Goal: Task Accomplishment & Management: Manage account settings

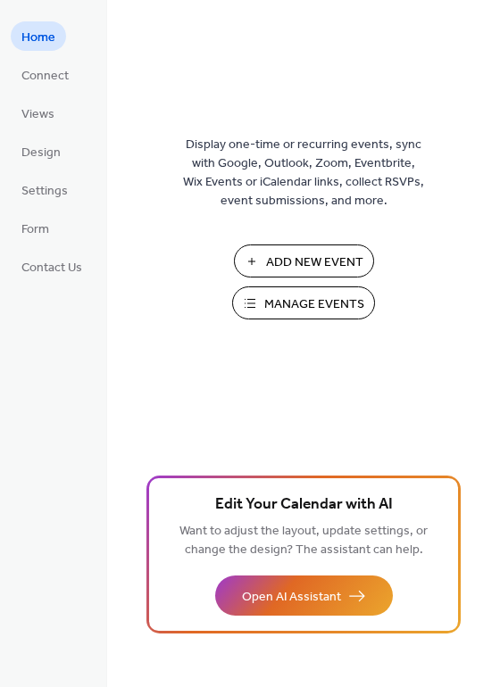
click at [270, 307] on span "Manage Events" at bounding box center [314, 304] width 100 height 19
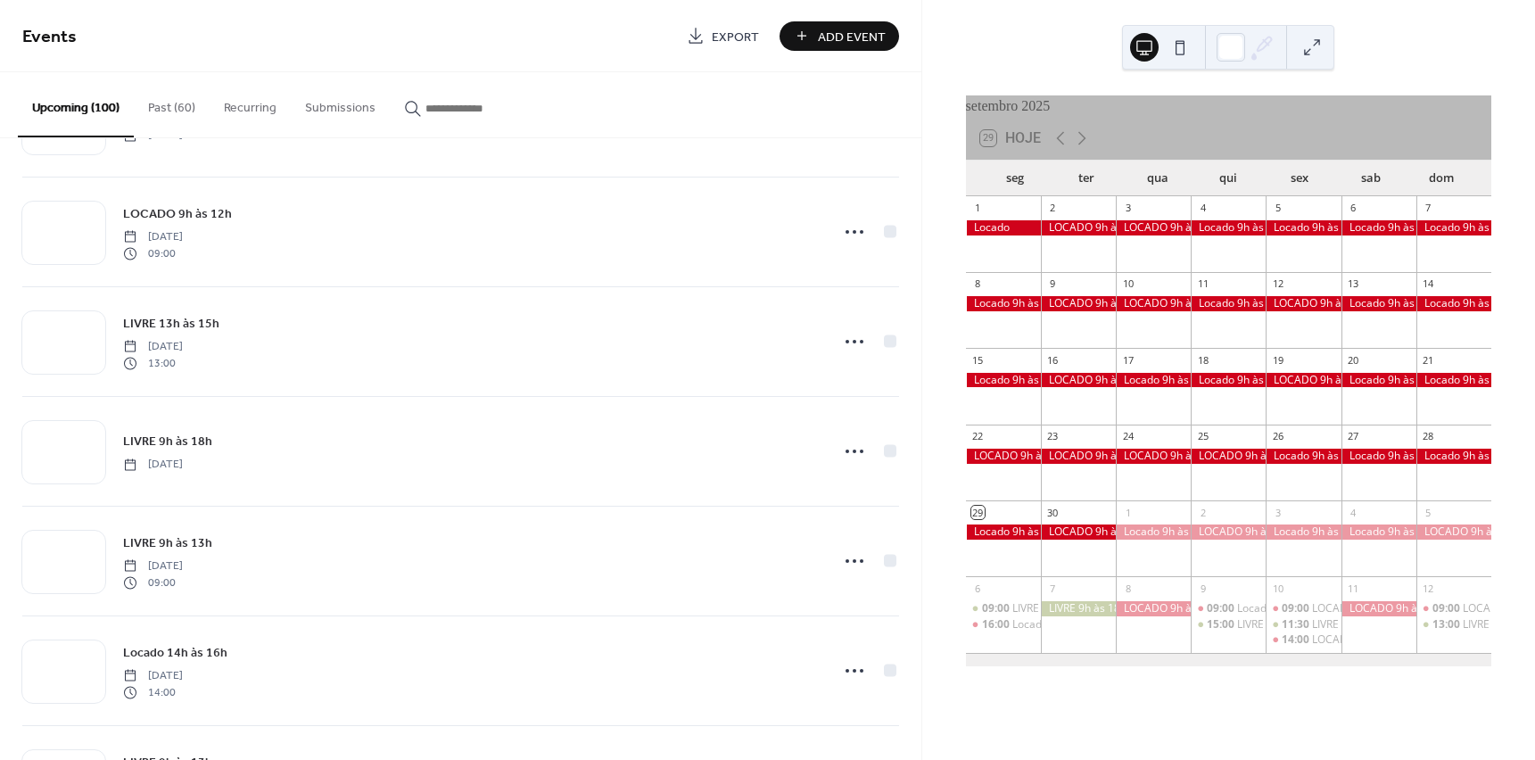
scroll to position [1873, 0]
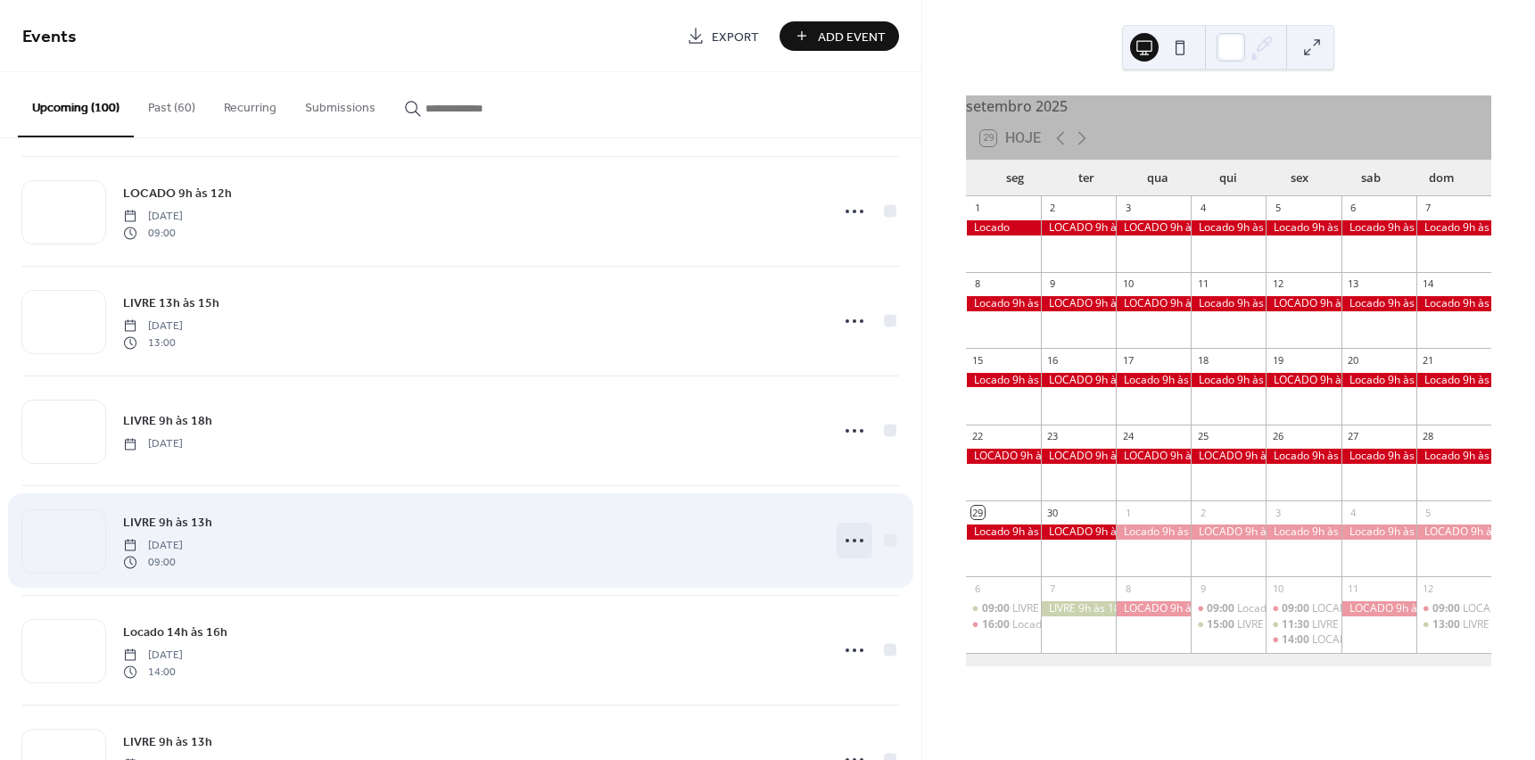
click at [840, 534] on icon at bounding box center [854, 540] width 29 height 29
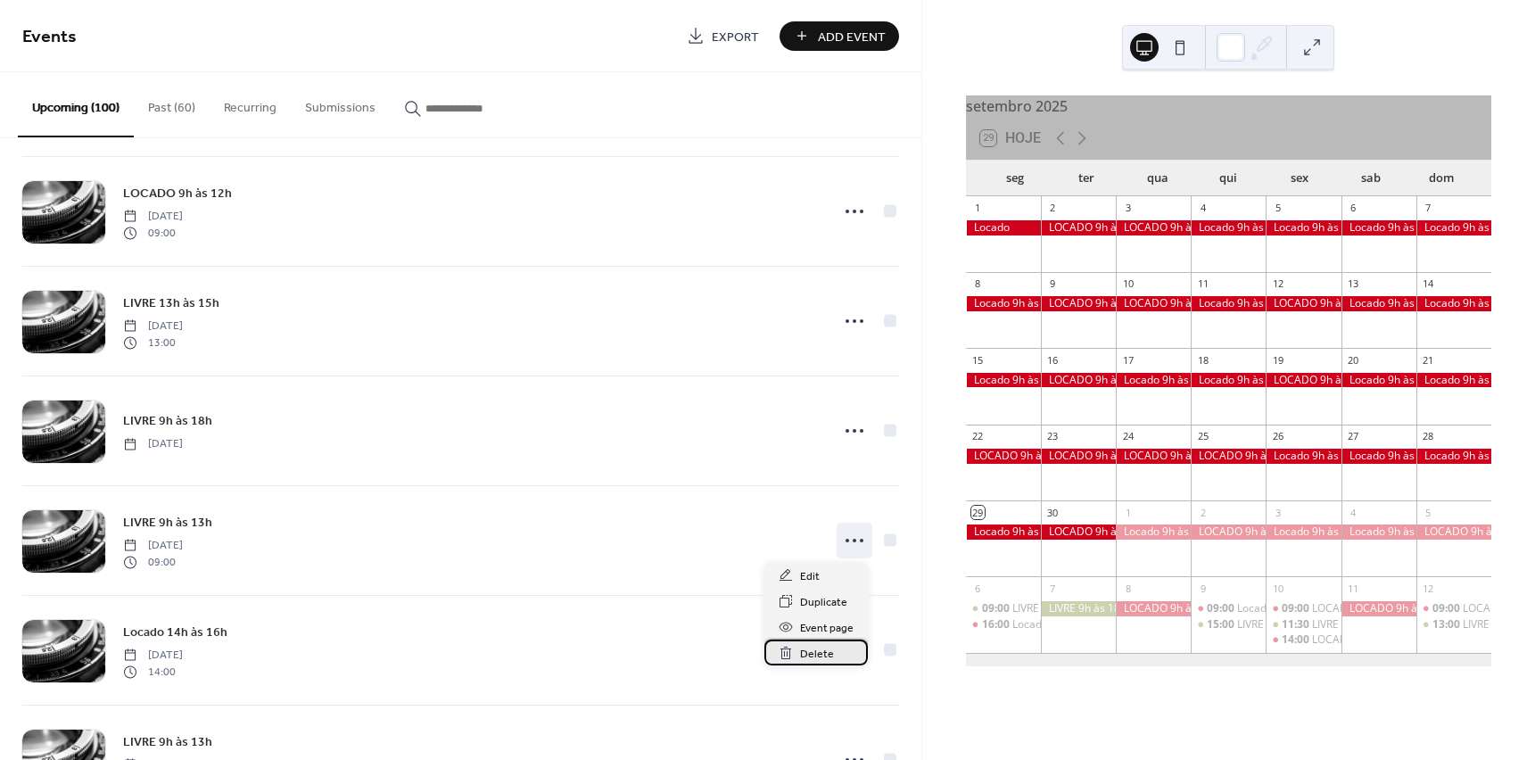
click at [798, 649] on div "Delete" at bounding box center [816, 653] width 103 height 26
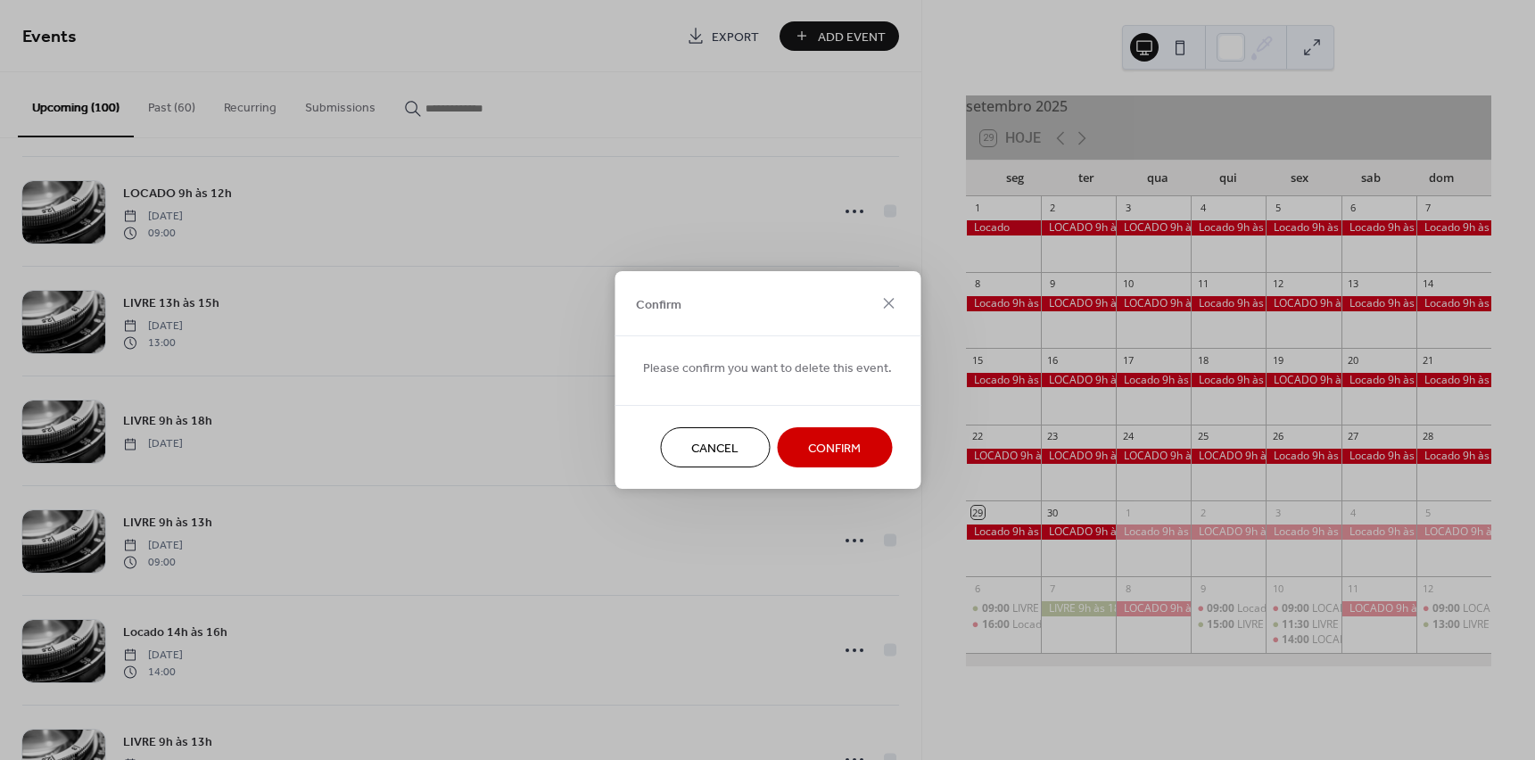
click at [831, 454] on span "Confirm" at bounding box center [834, 449] width 53 height 19
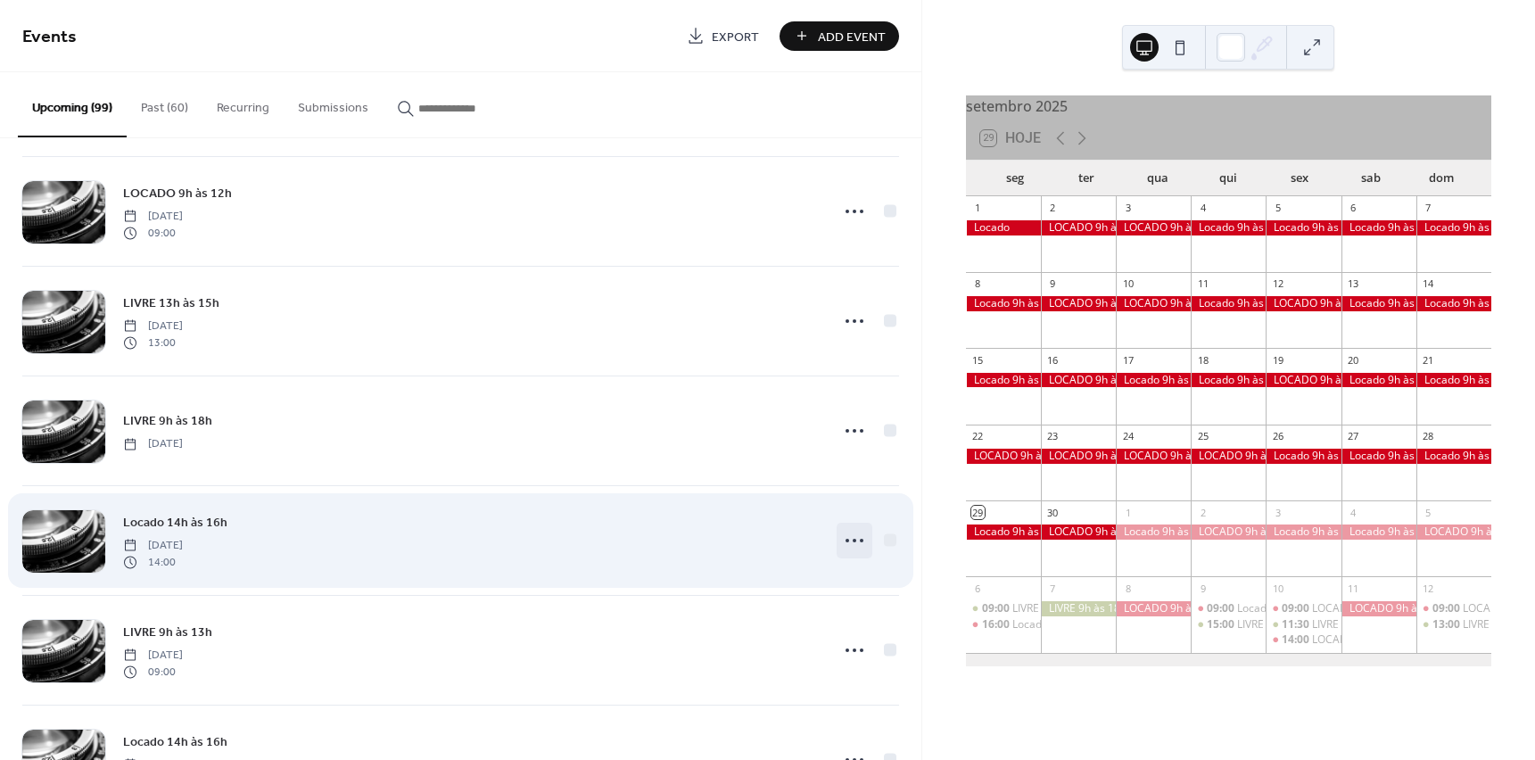
click at [846, 536] on icon at bounding box center [854, 540] width 29 height 29
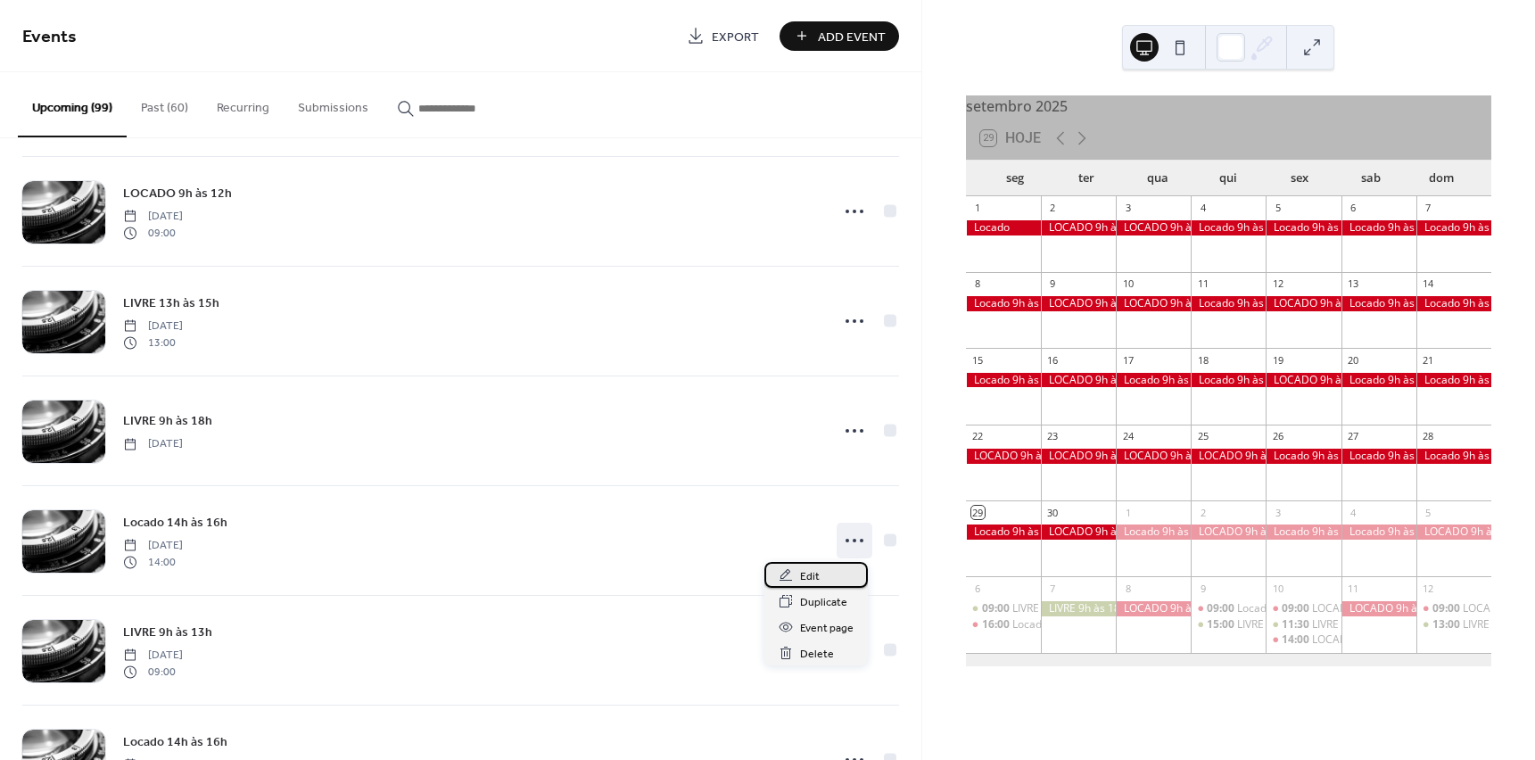
click at [804, 575] on span "Edit" at bounding box center [810, 576] width 20 height 19
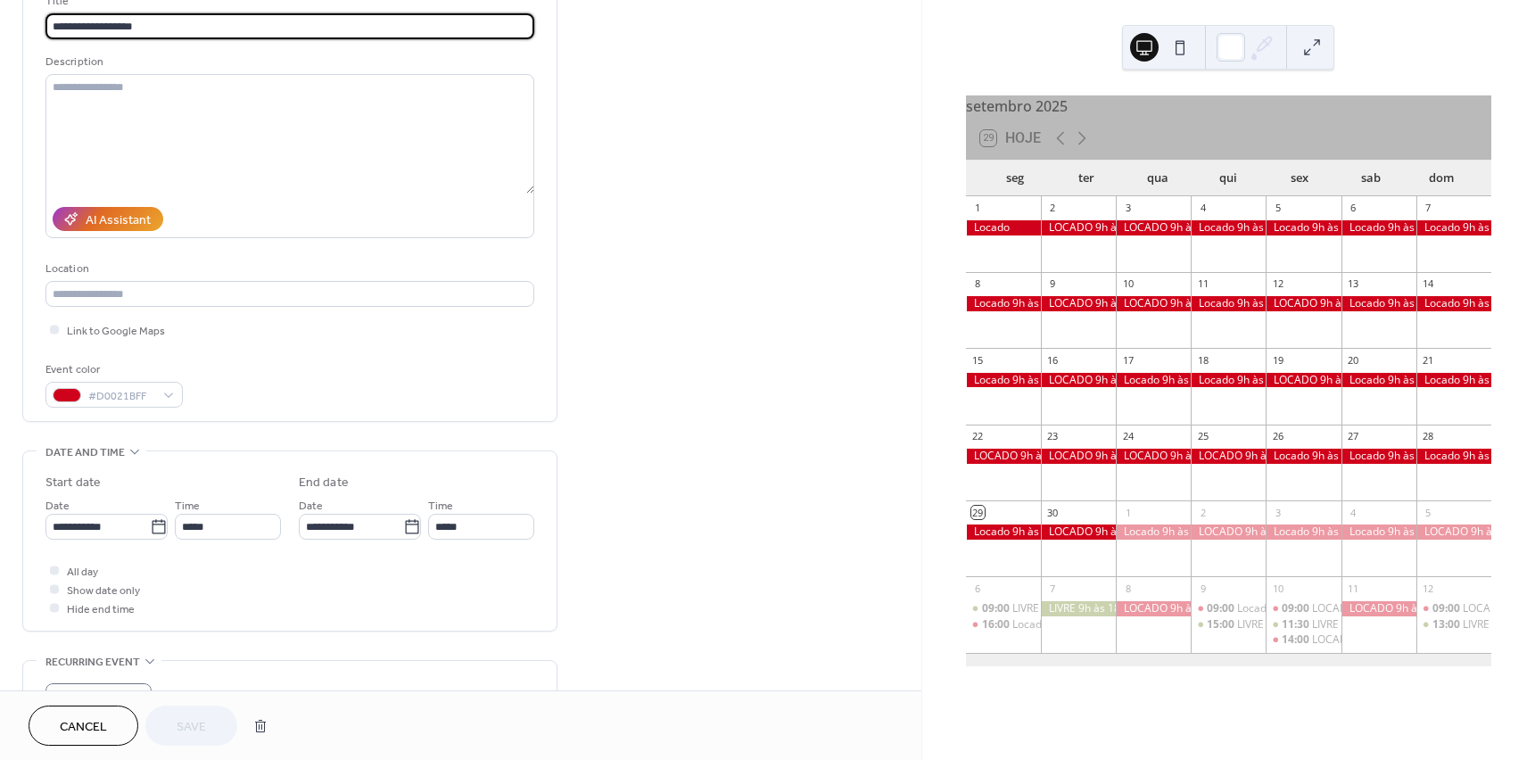
scroll to position [178, 0]
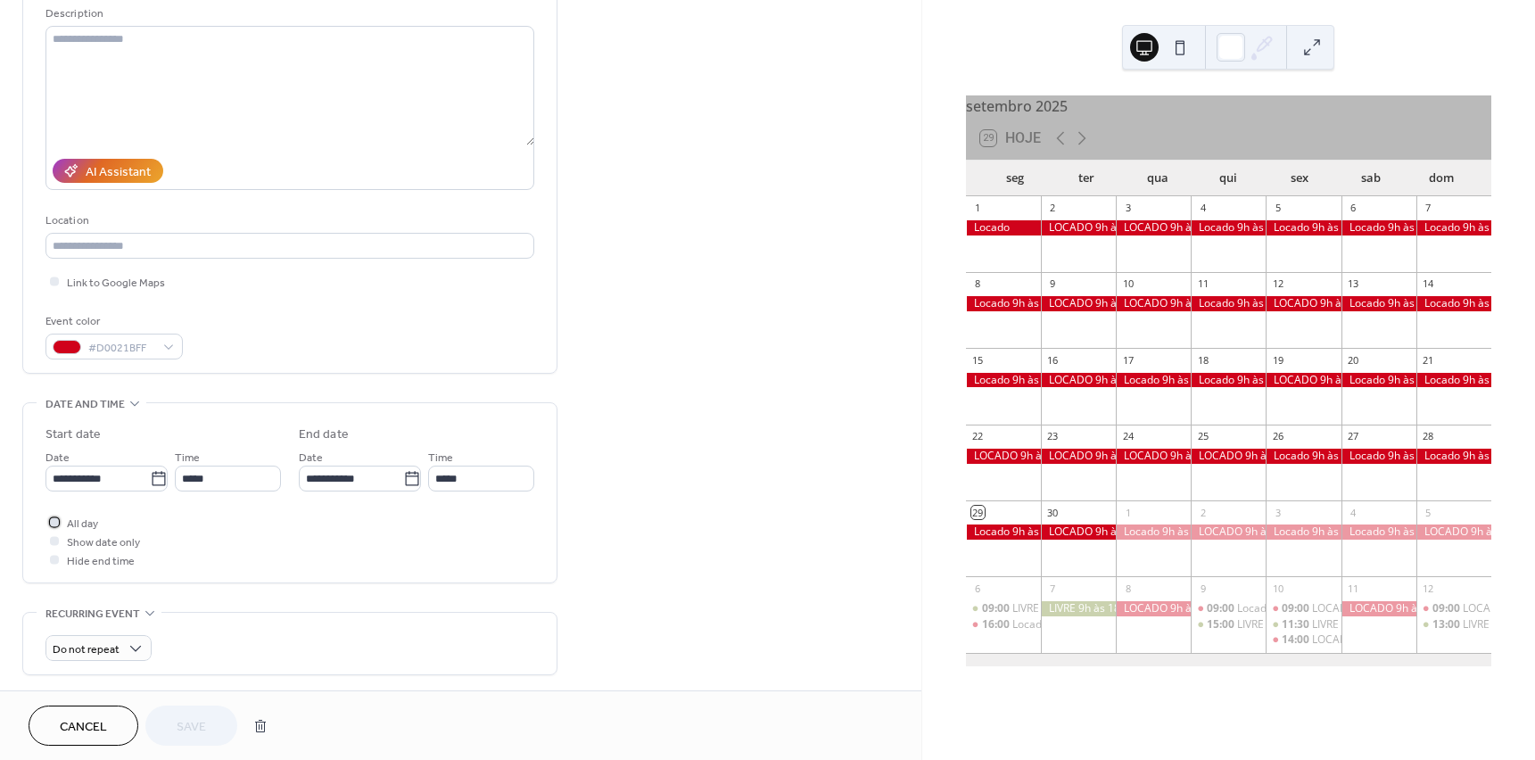
click at [54, 520] on div at bounding box center [54, 521] width 9 height 9
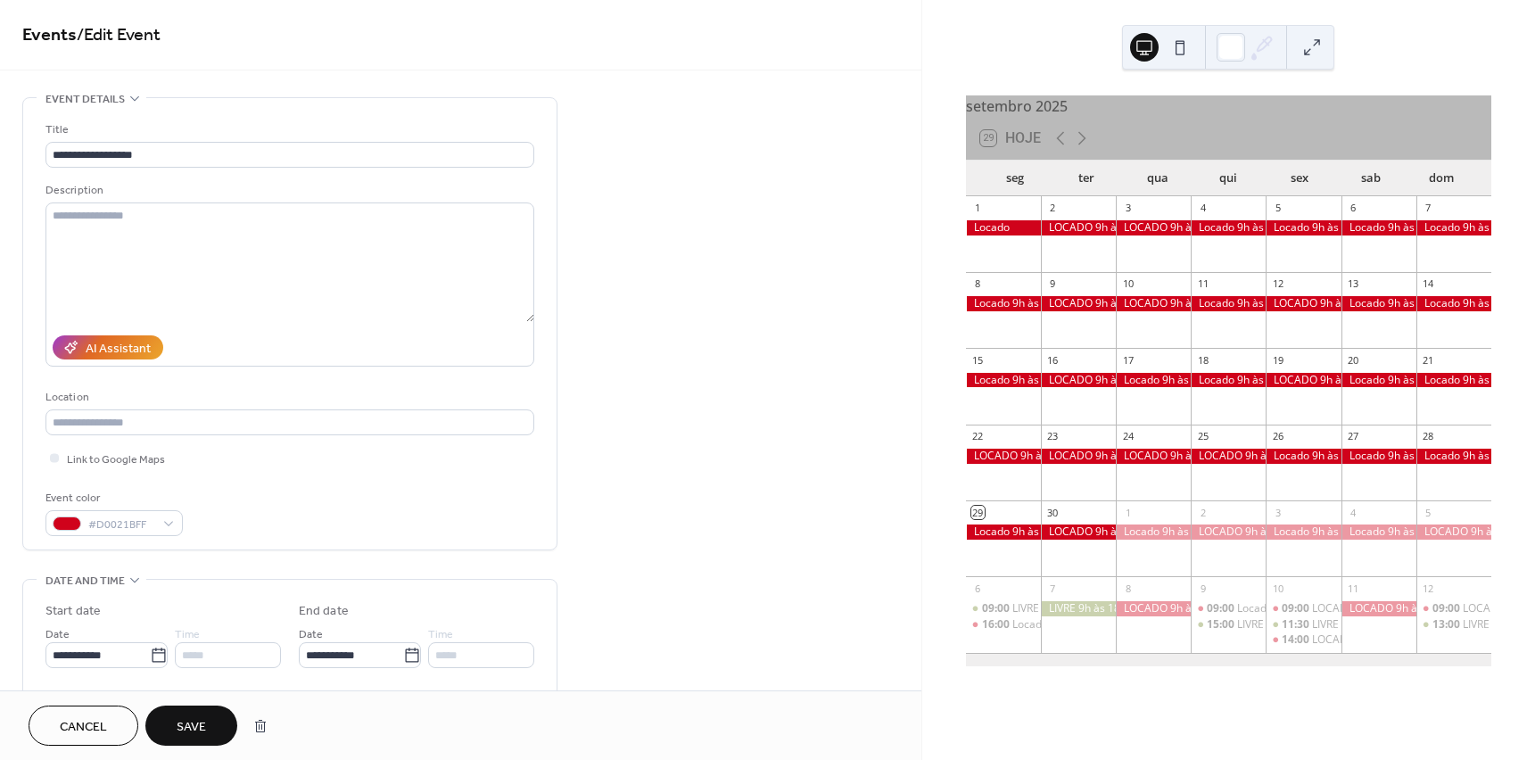
scroll to position [0, 0]
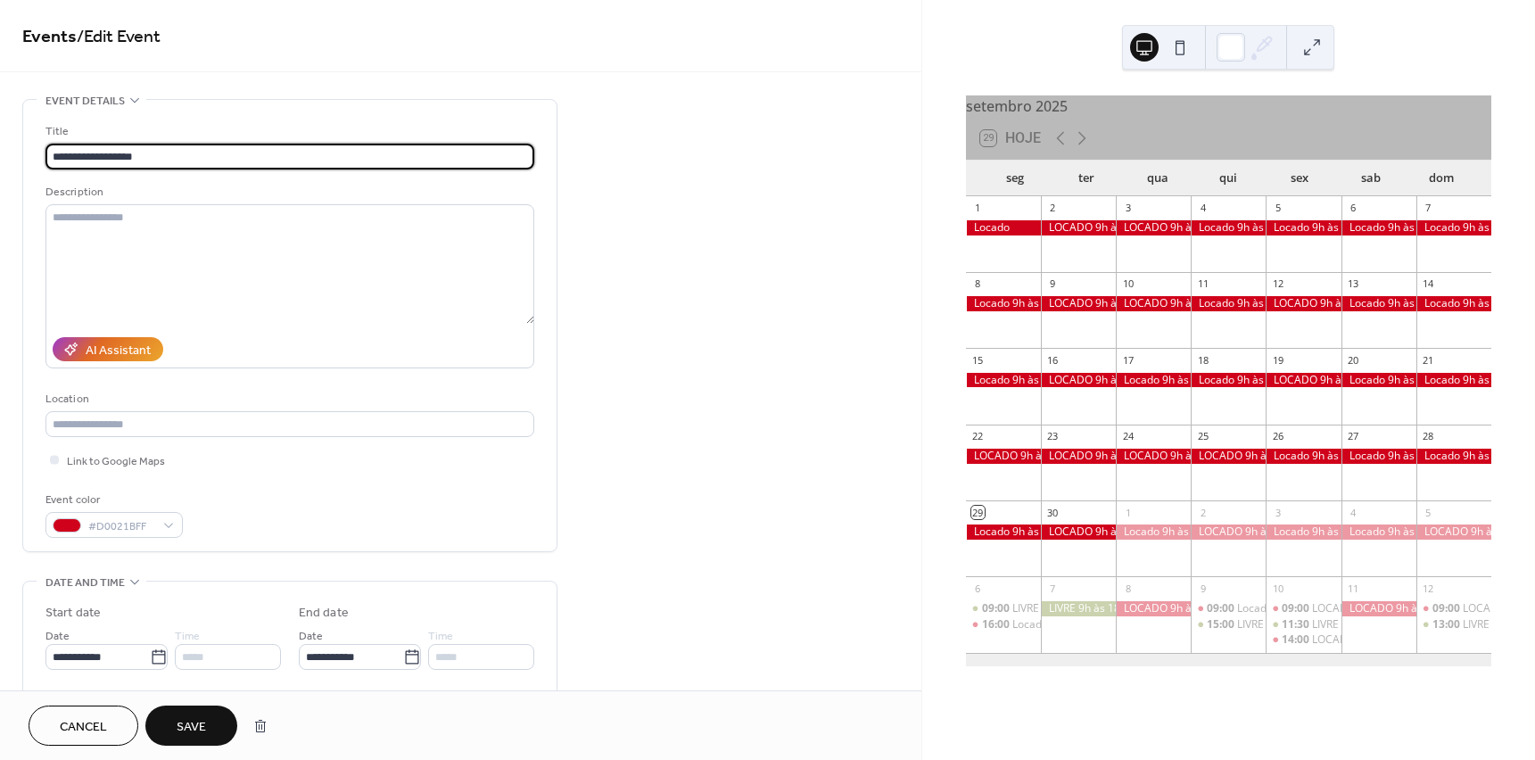
drag, startPoint x: 91, startPoint y: 157, endPoint x: 245, endPoint y: 155, distance: 154.3
click at [245, 155] on input "**********" at bounding box center [289, 157] width 489 height 26
type input "**********"
click at [195, 718] on span "Save" at bounding box center [191, 727] width 29 height 19
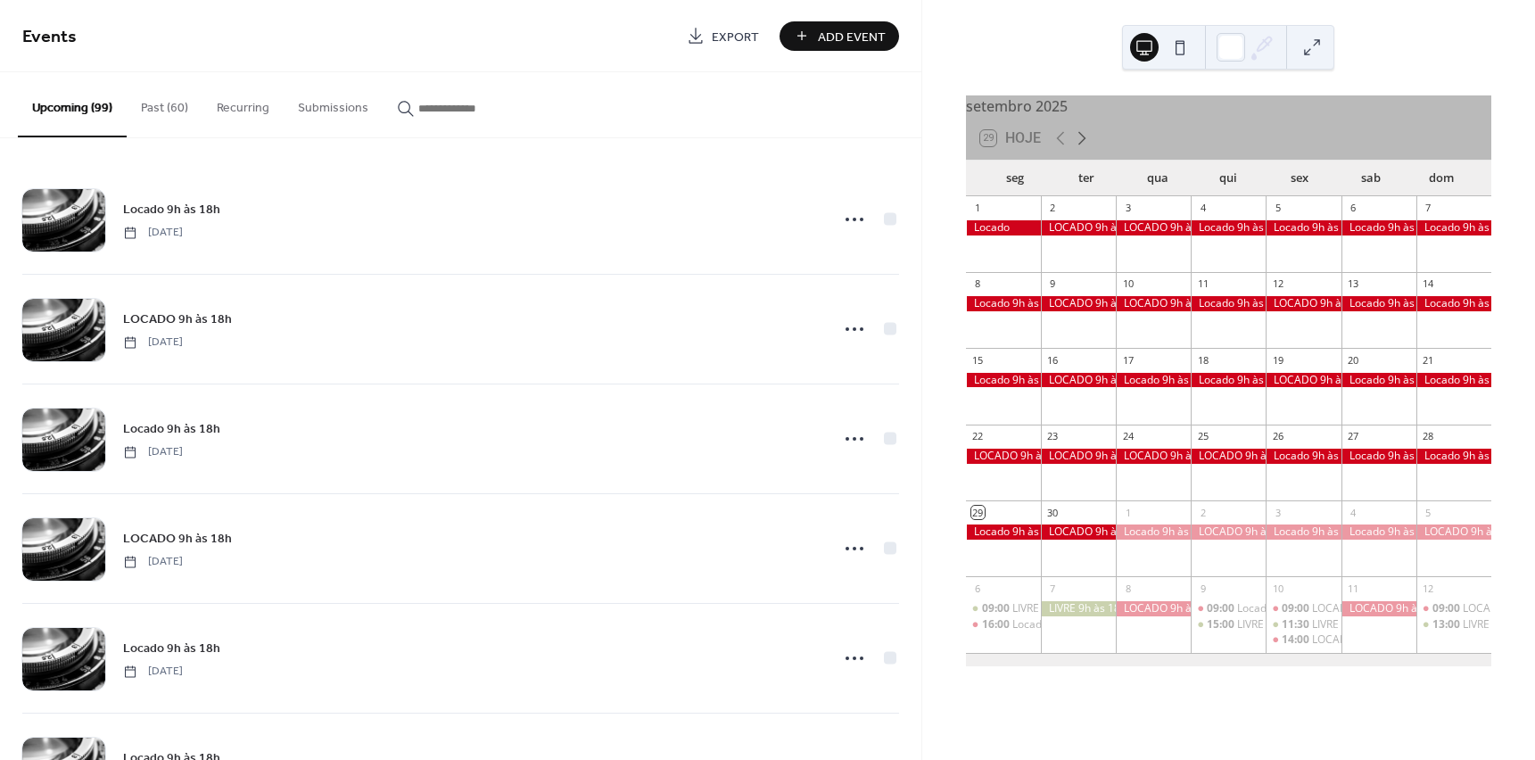
click at [1082, 144] on icon at bounding box center [1081, 138] width 21 height 21
